Goal: Transaction & Acquisition: Obtain resource

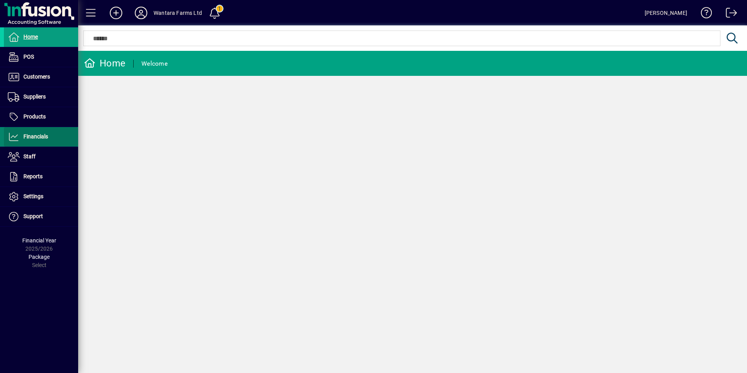
click at [29, 139] on span "Financials" at bounding box center [35, 136] width 25 height 6
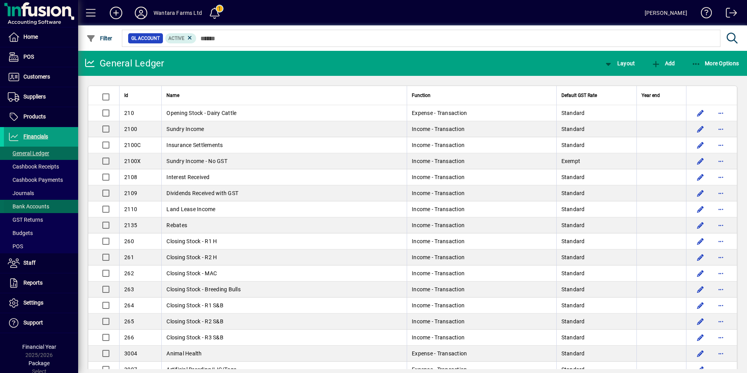
click at [38, 204] on span "Bank Accounts" at bounding box center [28, 206] width 41 height 6
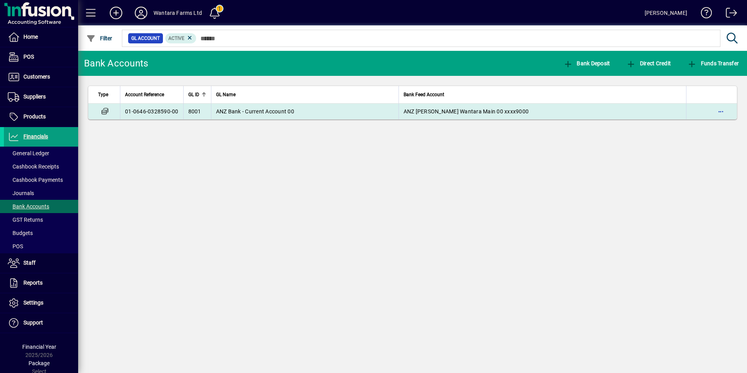
click at [214, 112] on td "ANZ Bank - Current Account 00" at bounding box center [304, 112] width 187 height 16
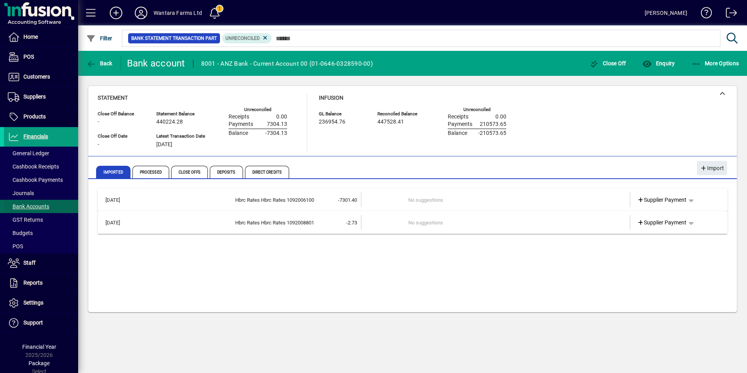
click at [30, 205] on span "Bank Accounts" at bounding box center [28, 206] width 41 height 6
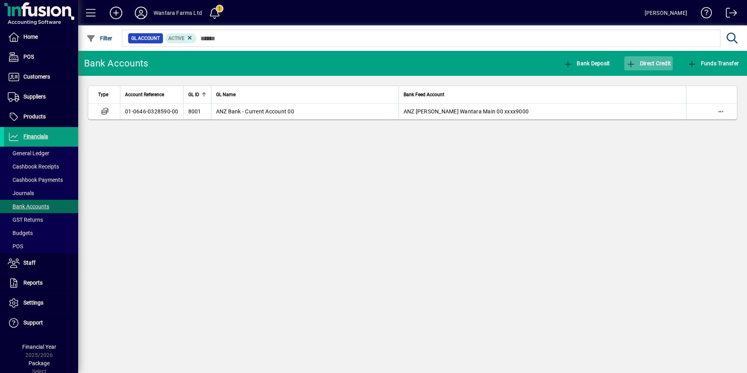
click at [636, 63] on span "Direct Credit" at bounding box center [648, 63] width 45 height 6
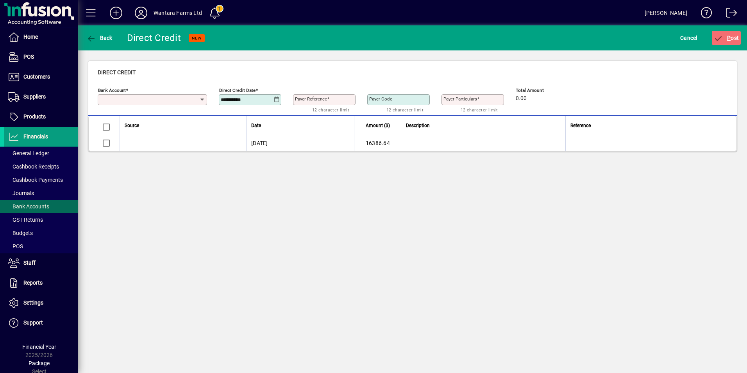
type input "**********"
click at [135, 11] on icon at bounding box center [141, 13] width 16 height 12
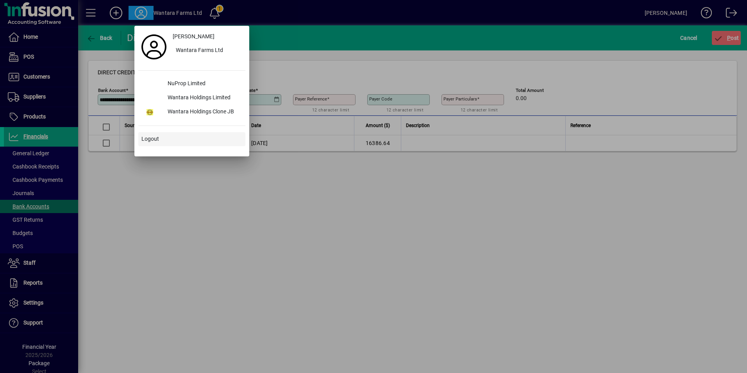
click at [155, 141] on span "Logout" at bounding box center [150, 139] width 18 height 8
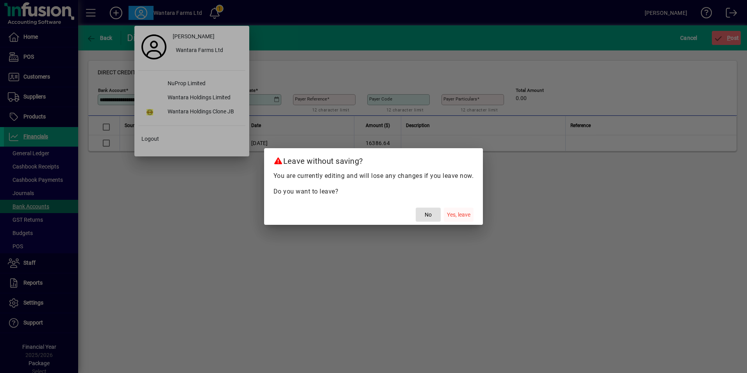
click at [460, 214] on span "Yes, leave" at bounding box center [458, 215] width 23 height 8
